Goal: Entertainment & Leisure: Consume media (video, audio)

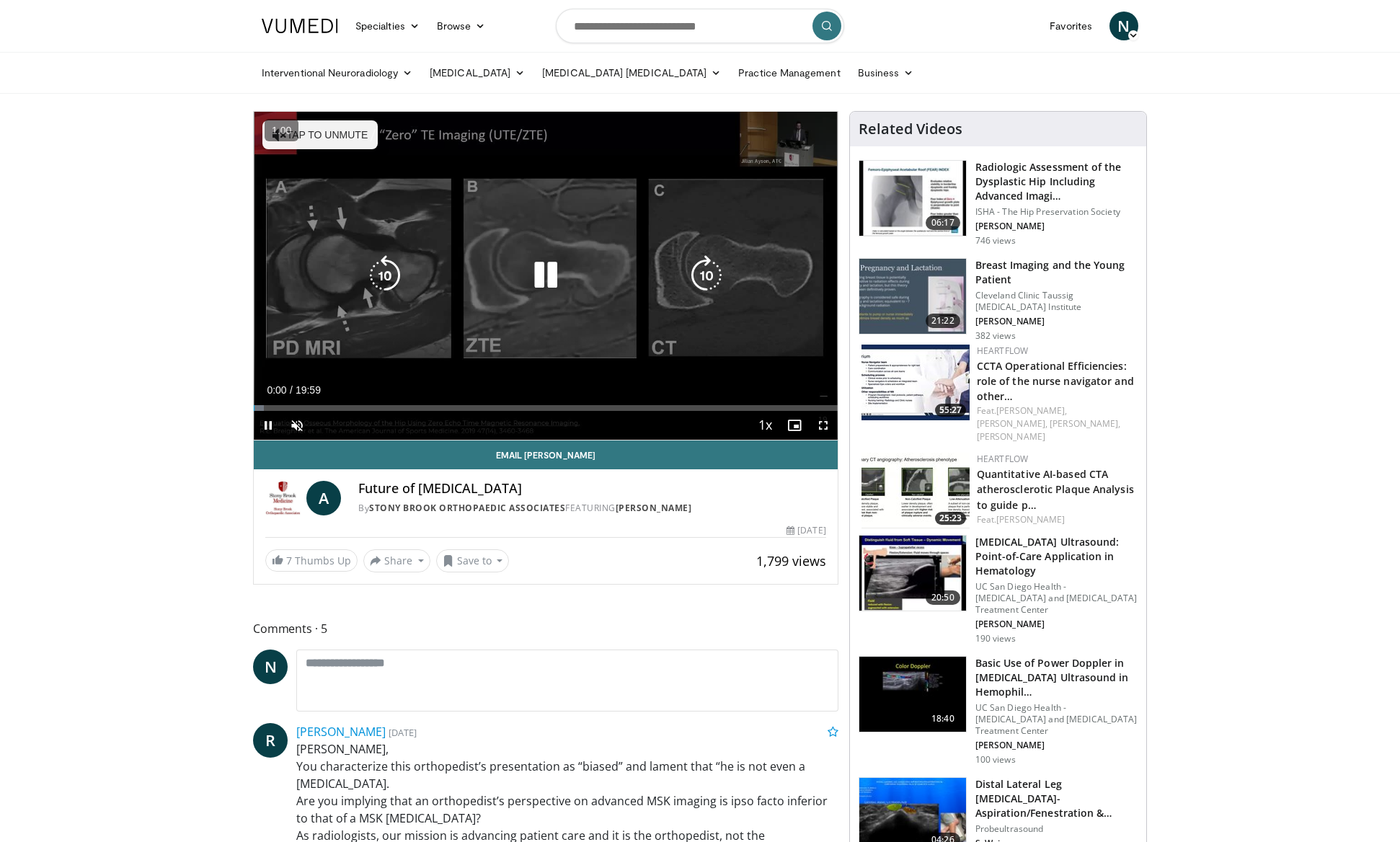
click at [550, 258] on icon "Video Player" at bounding box center [546, 275] width 41 height 41
click at [548, 278] on icon "Video Player" at bounding box center [546, 275] width 41 height 41
click at [304, 429] on span "Video Player" at bounding box center [297, 426] width 29 height 29
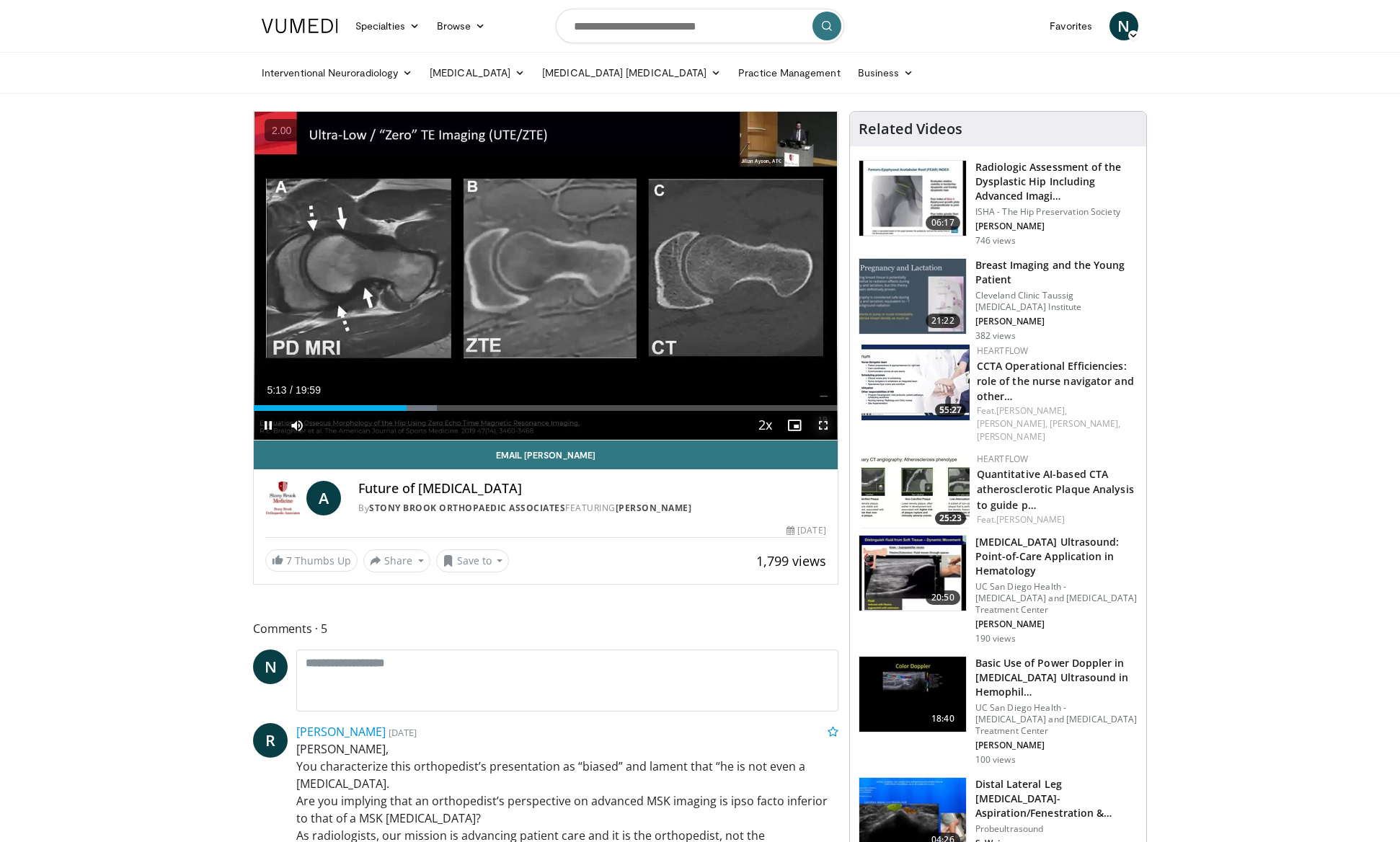
click at [820, 431] on span "Video Player" at bounding box center [823, 426] width 29 height 29
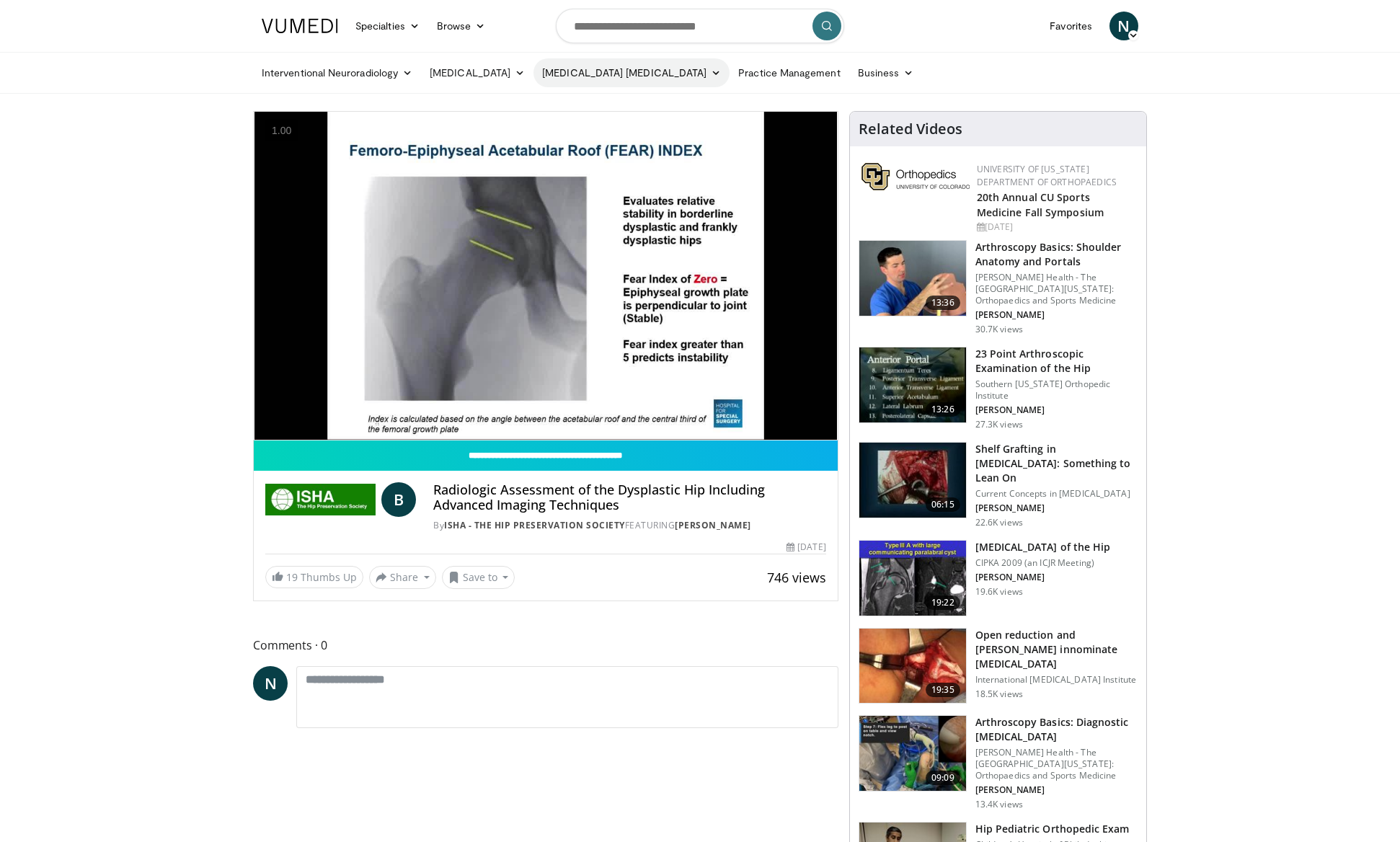
click at [692, 68] on link "[MEDICAL_DATA] [MEDICAL_DATA]" at bounding box center [631, 73] width 196 height 29
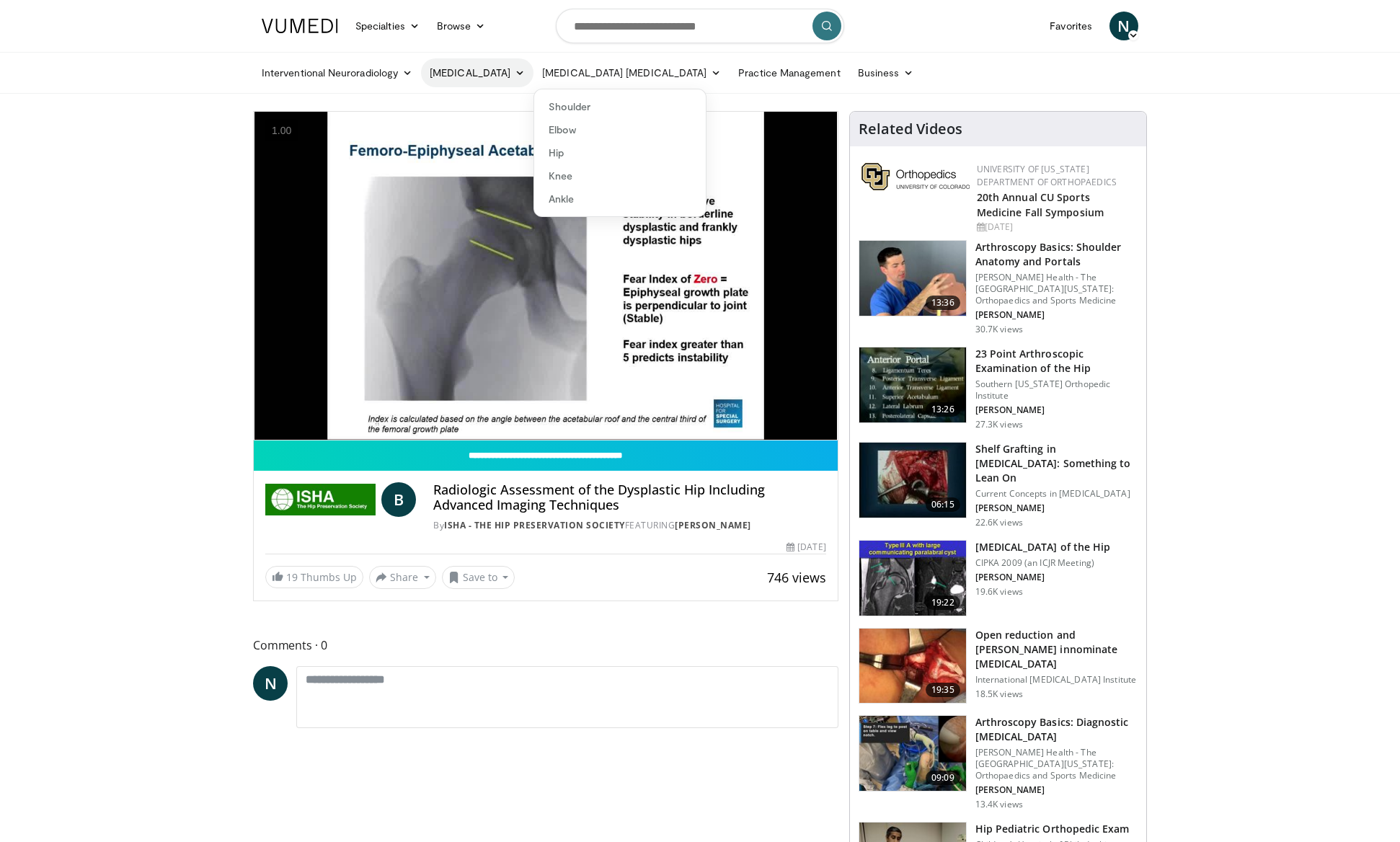
click at [497, 73] on link "[MEDICAL_DATA]" at bounding box center [477, 73] width 113 height 29
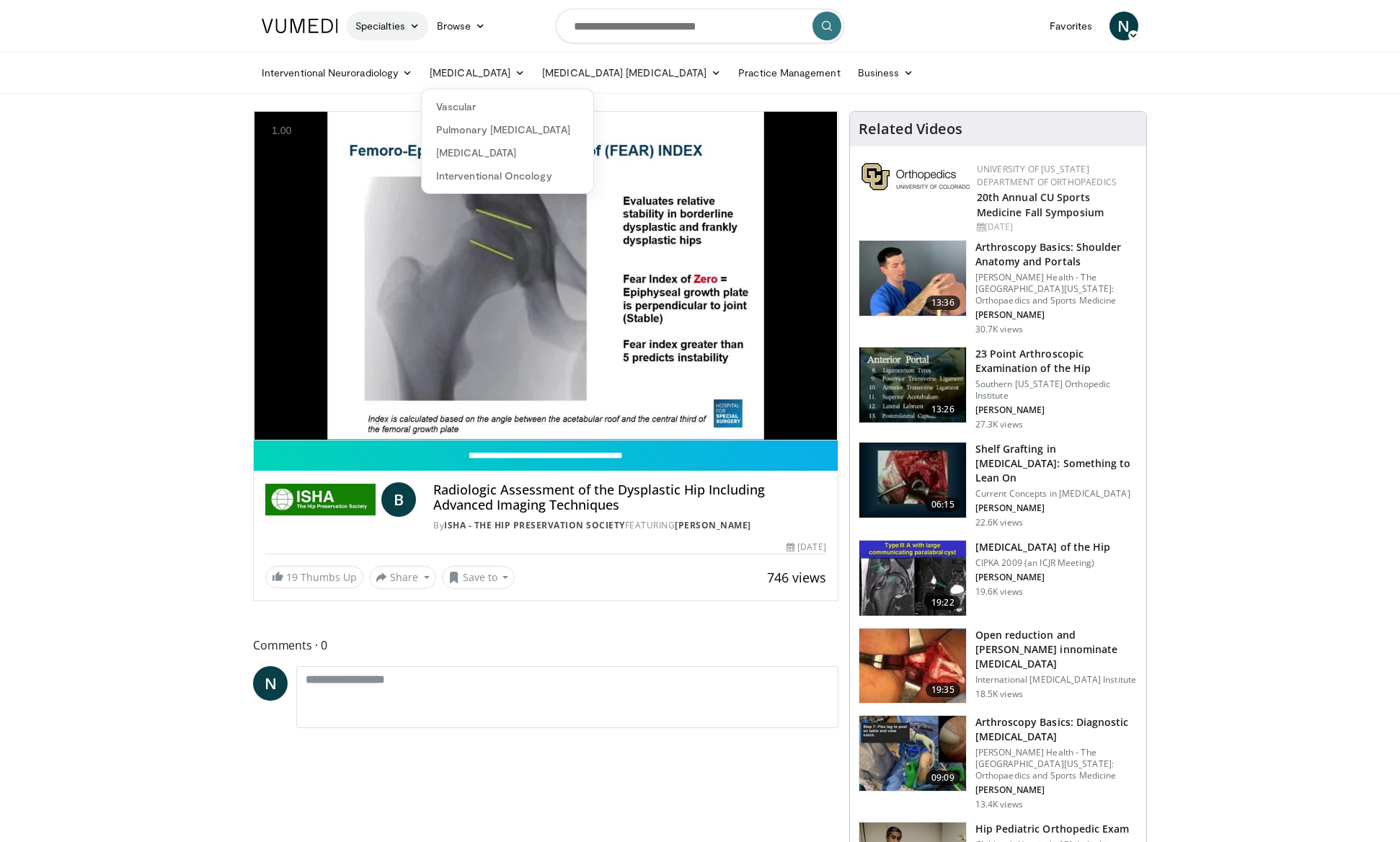
click at [399, 25] on link "Specialties" at bounding box center [387, 26] width 81 height 29
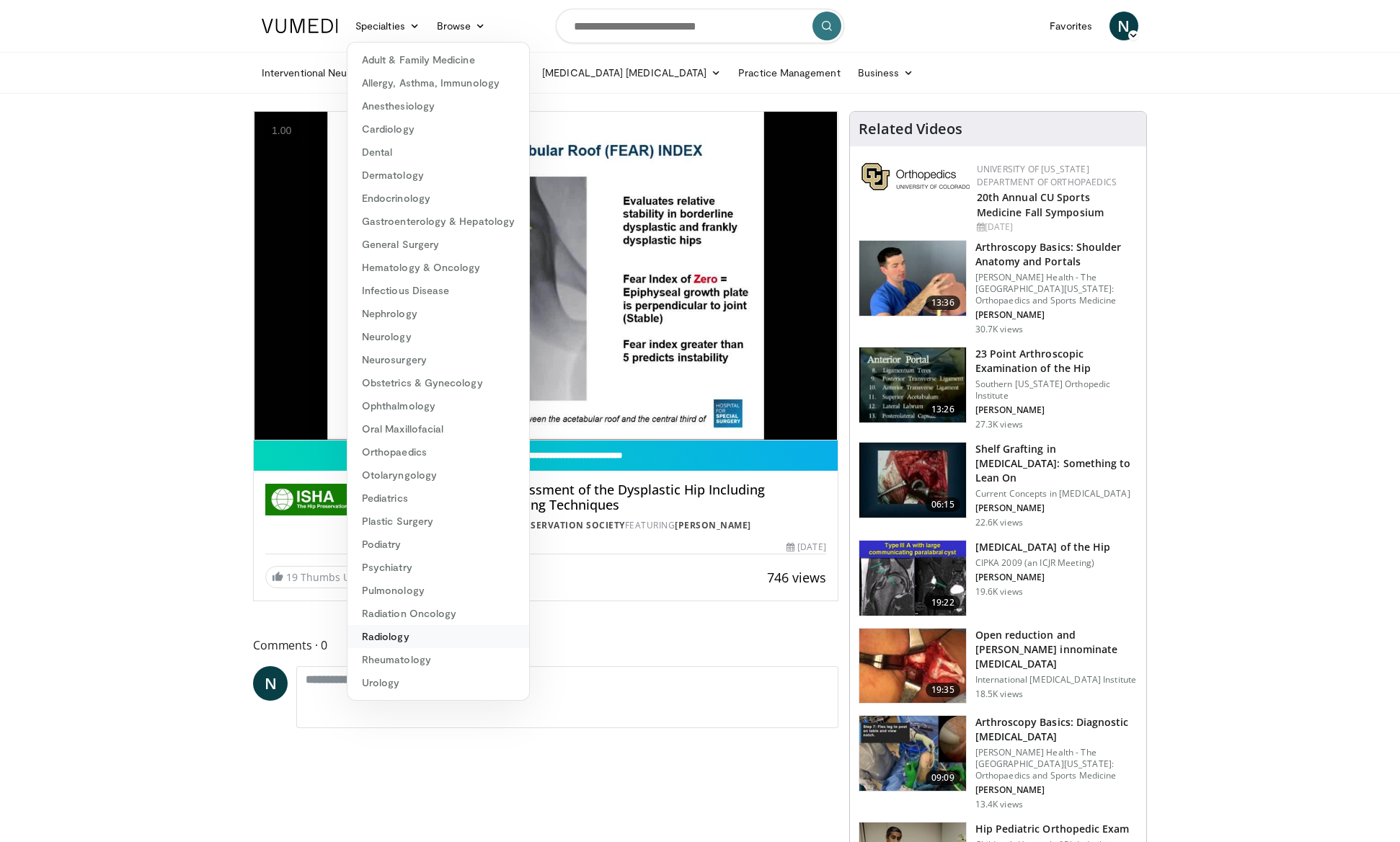
click at [423, 633] on link "Radiology" at bounding box center [438, 636] width 182 height 23
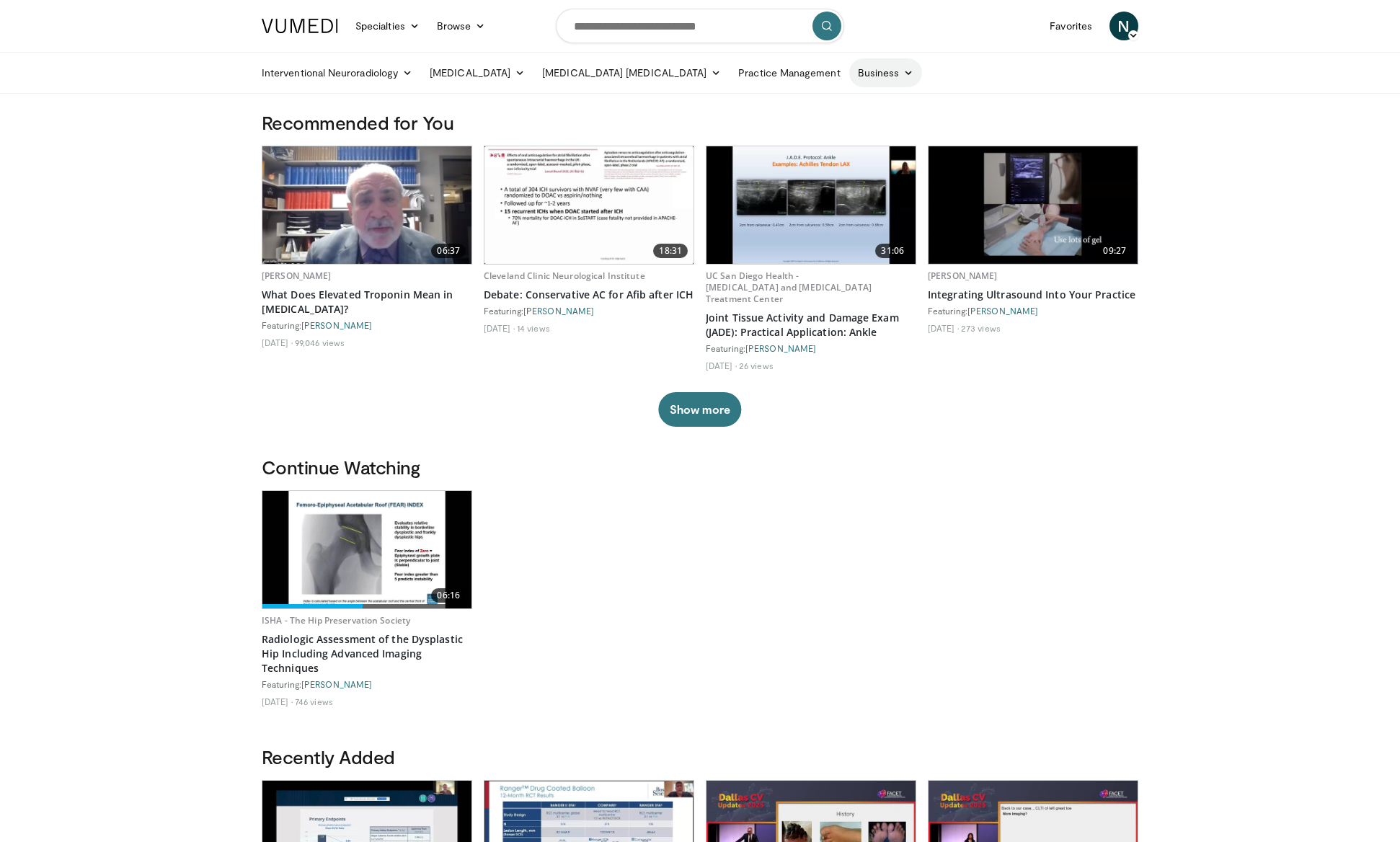
click at [903, 70] on icon at bounding box center [908, 73] width 10 height 10
